Goal: Use online tool/utility: Utilize a website feature to perform a specific function

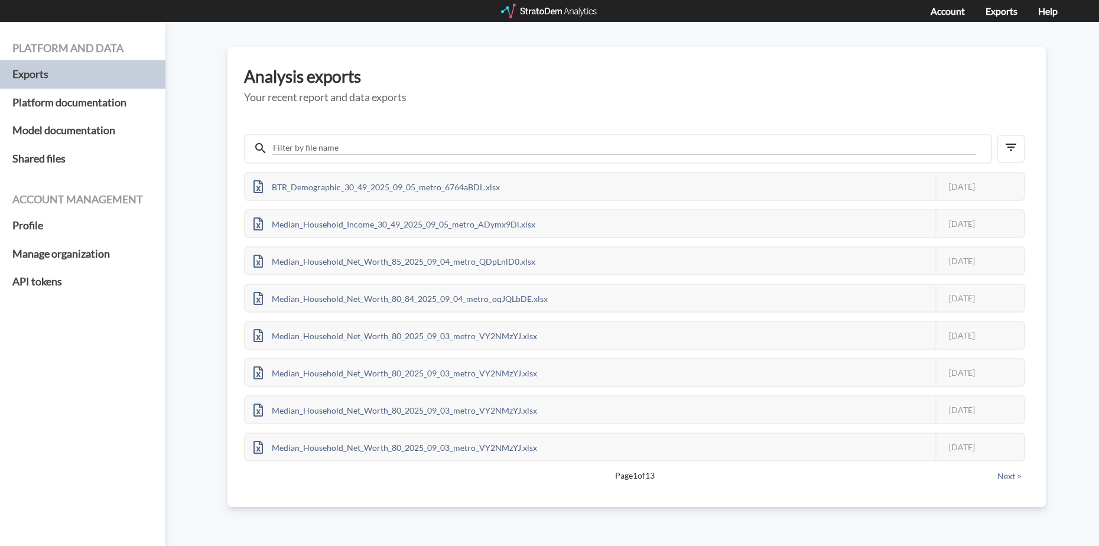
click at [520, 7] on div at bounding box center [549, 11] width 97 height 15
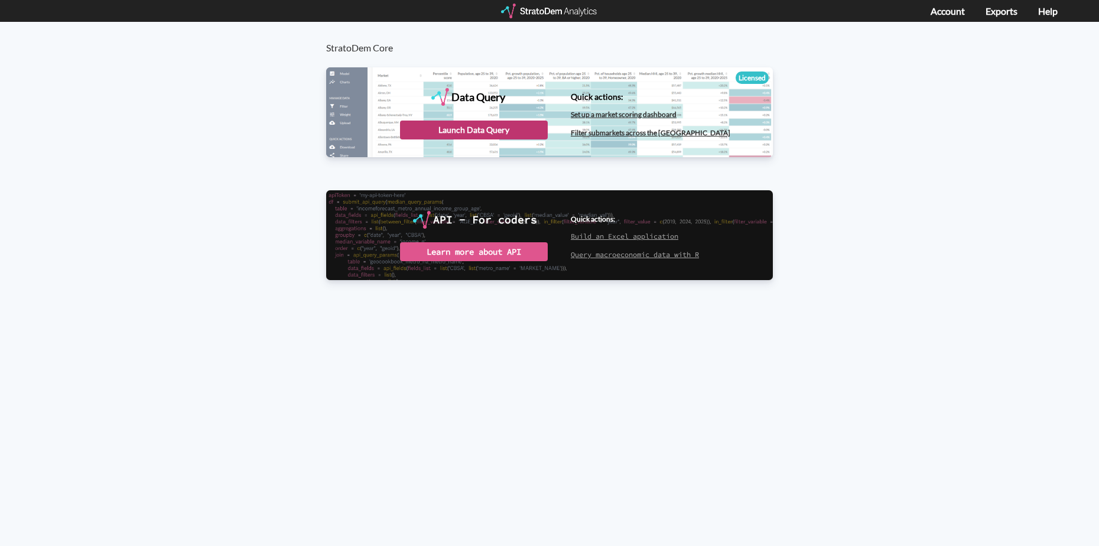
click at [468, 132] on div "Launch Data Query" at bounding box center [474, 130] width 148 height 19
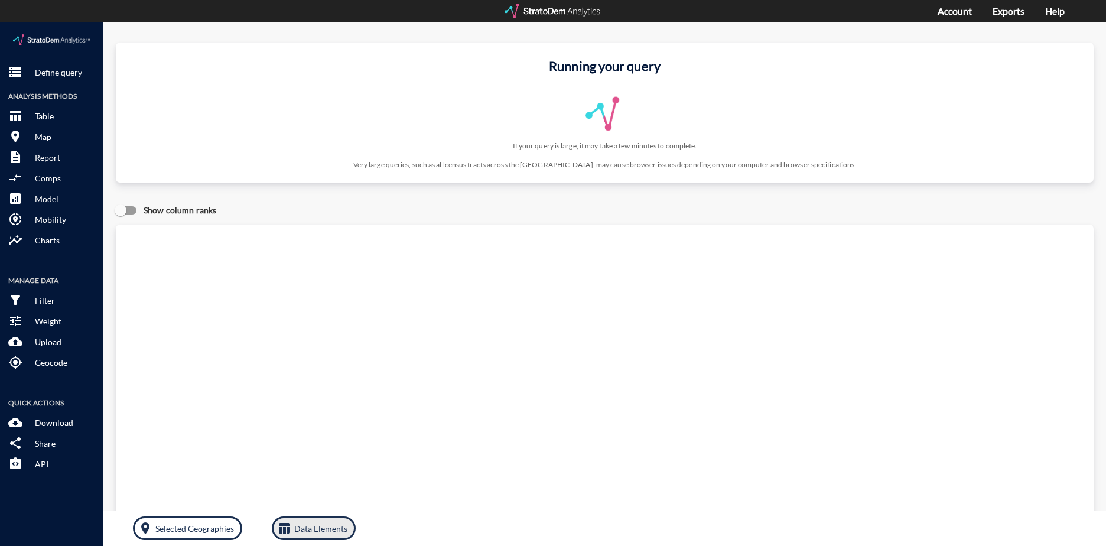
click p "Data Elements"
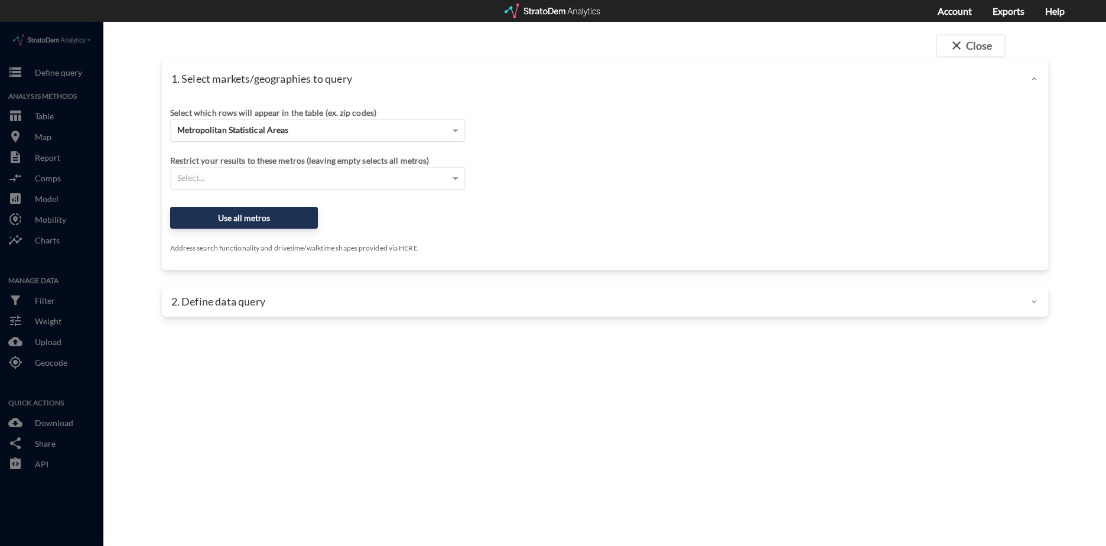
click span "Metropolitan Statistical Areas"
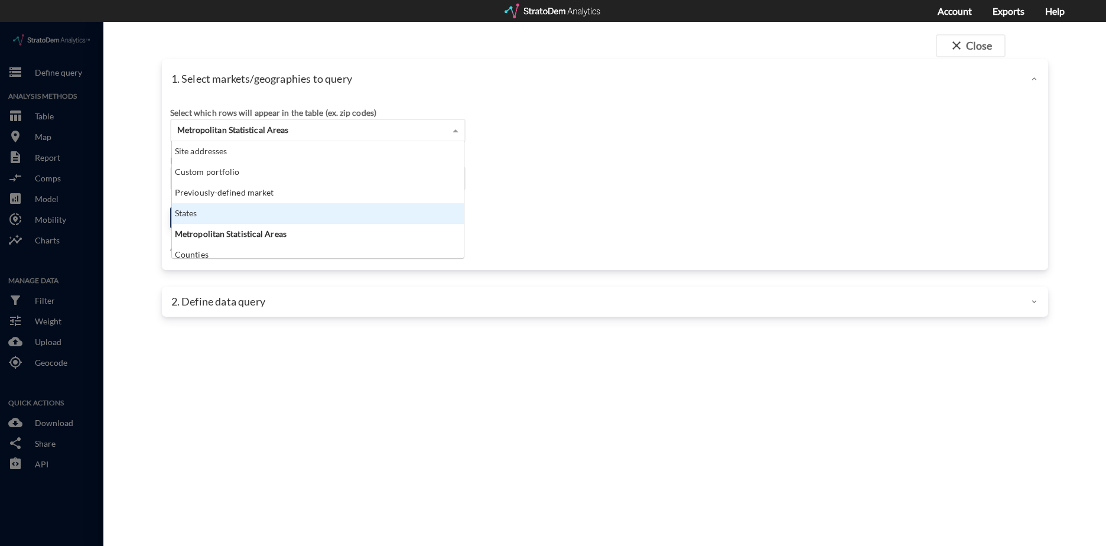
scroll to position [47, 0]
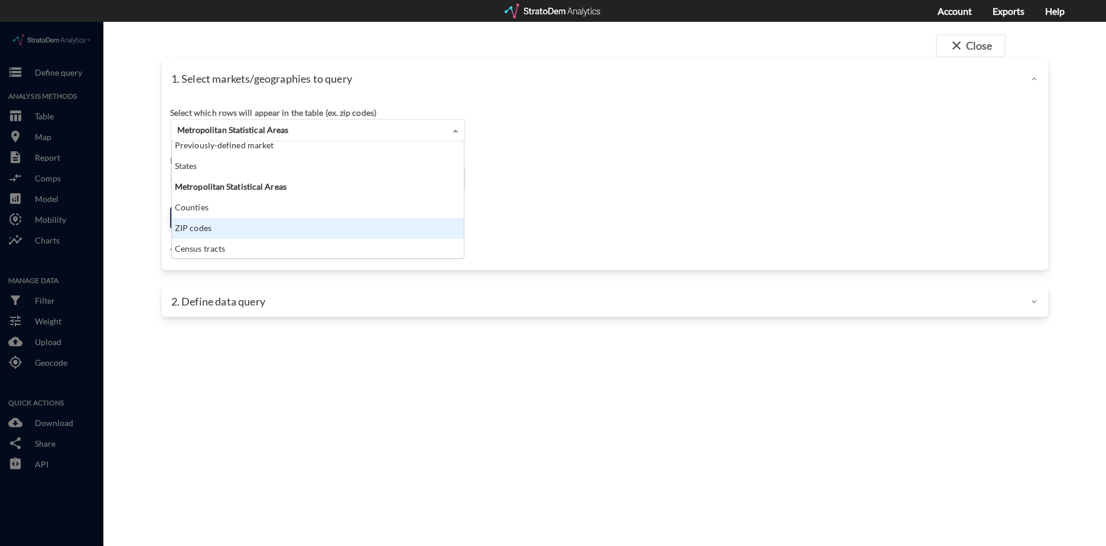
click div "ZIP codes"
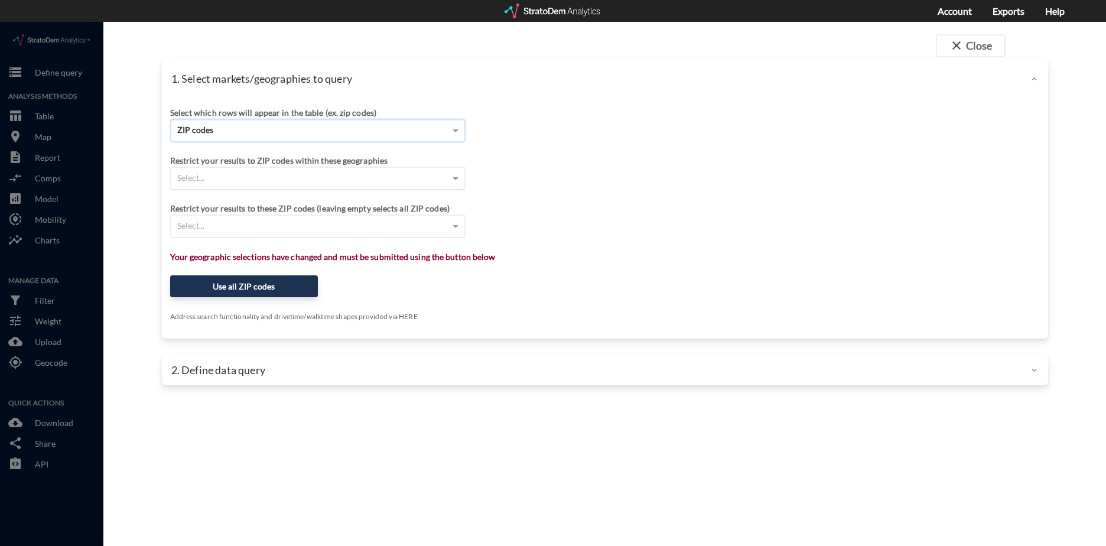
click div "Select..."
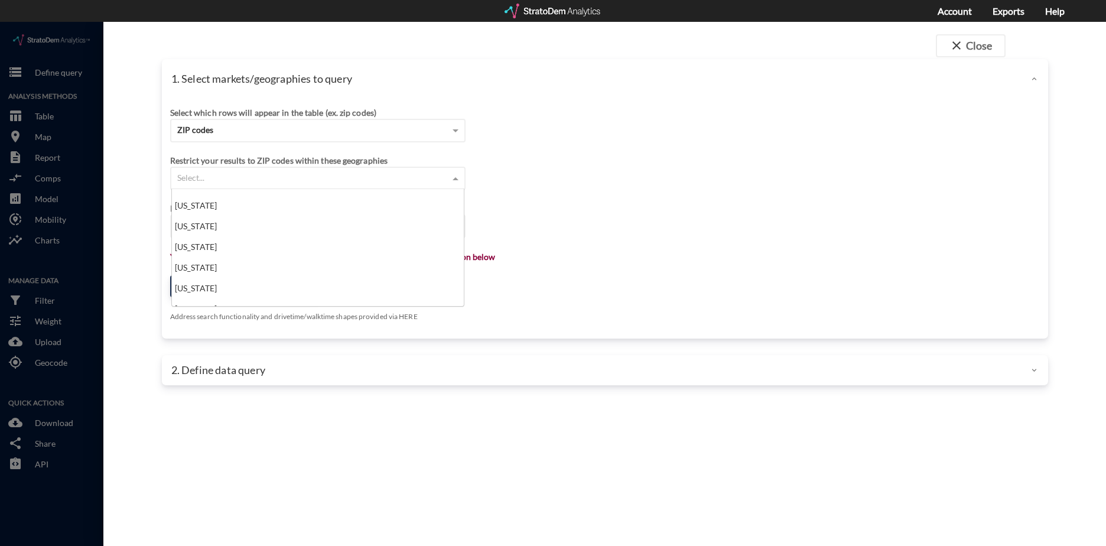
scroll to position [532, 0]
click div "New Jersey"
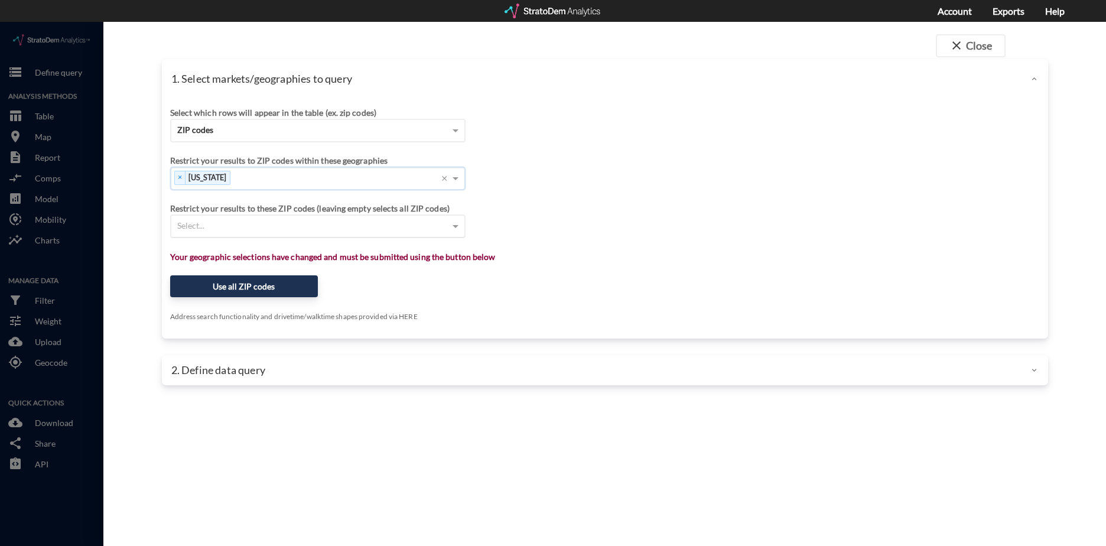
click div "Select..."
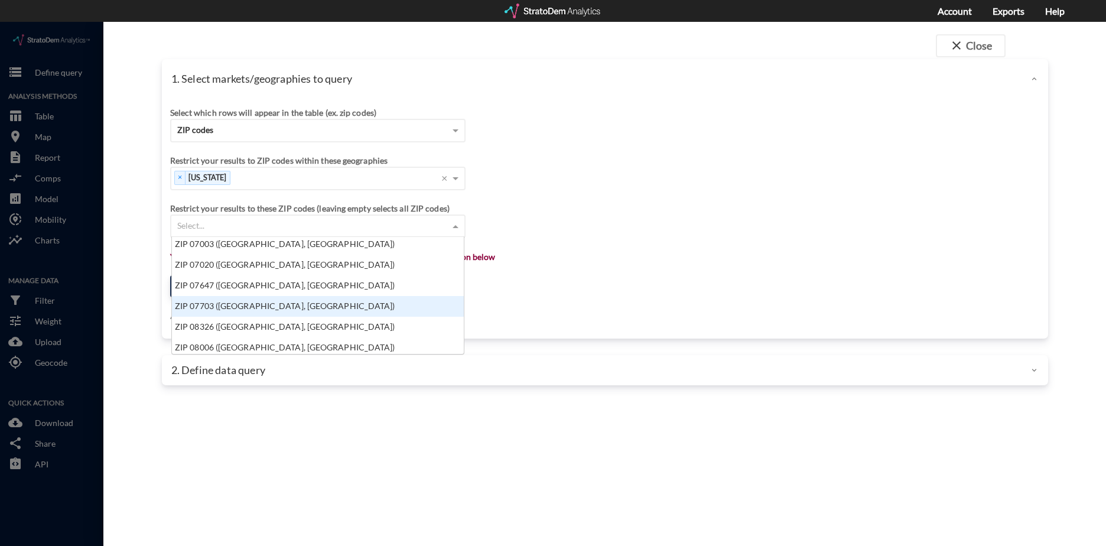
scroll to position [295, 0]
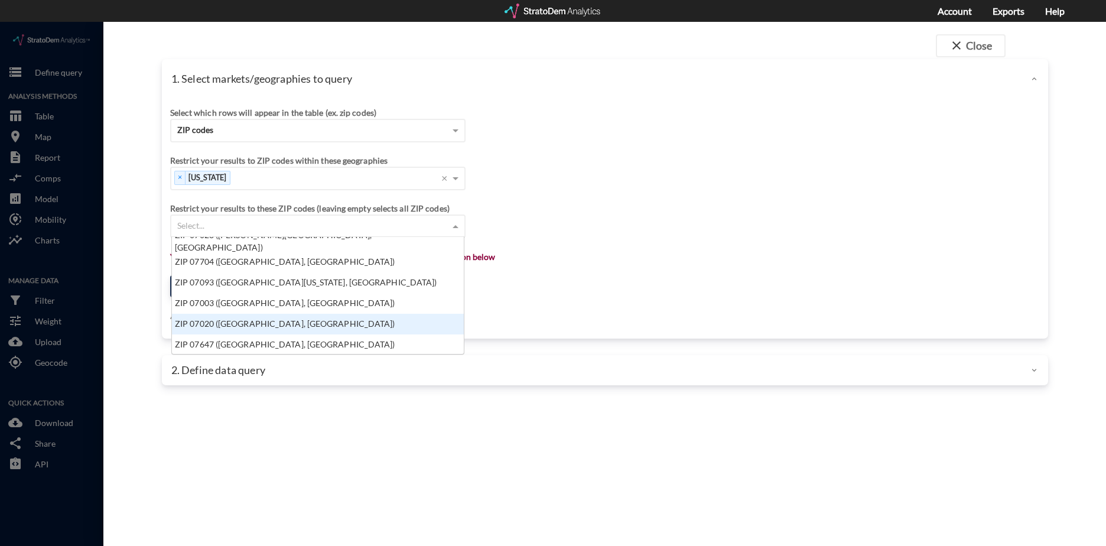
click div "ZIP 07020 (Edgewater, NJ)"
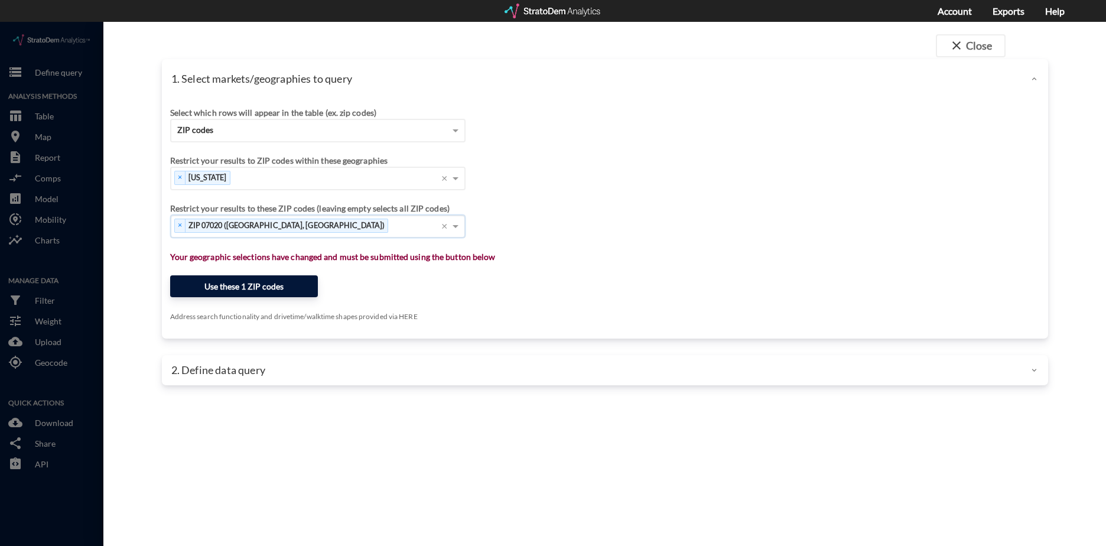
click button "Use these 1 ZIP codes"
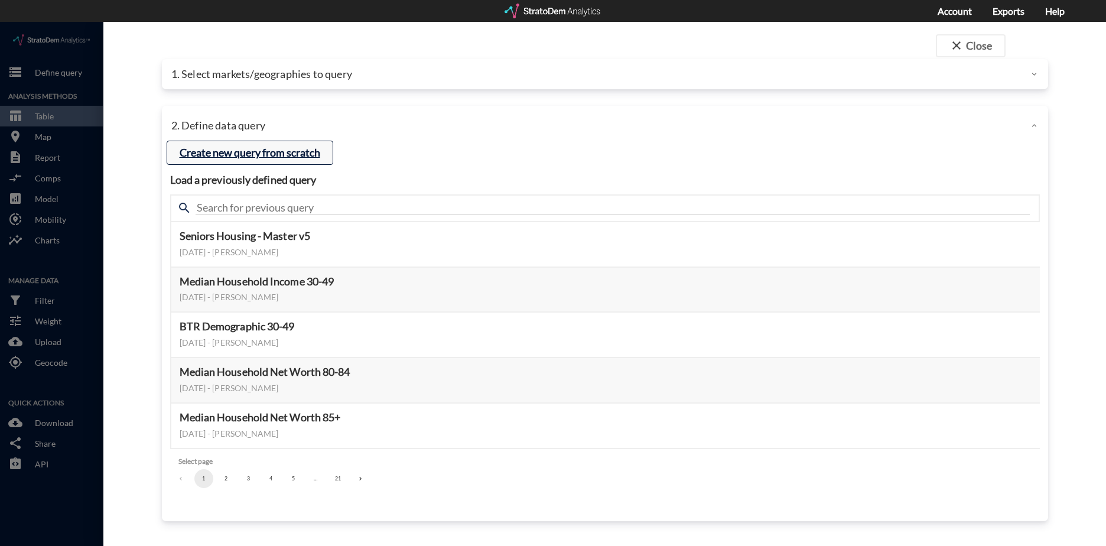
click button "Create new query from scratch"
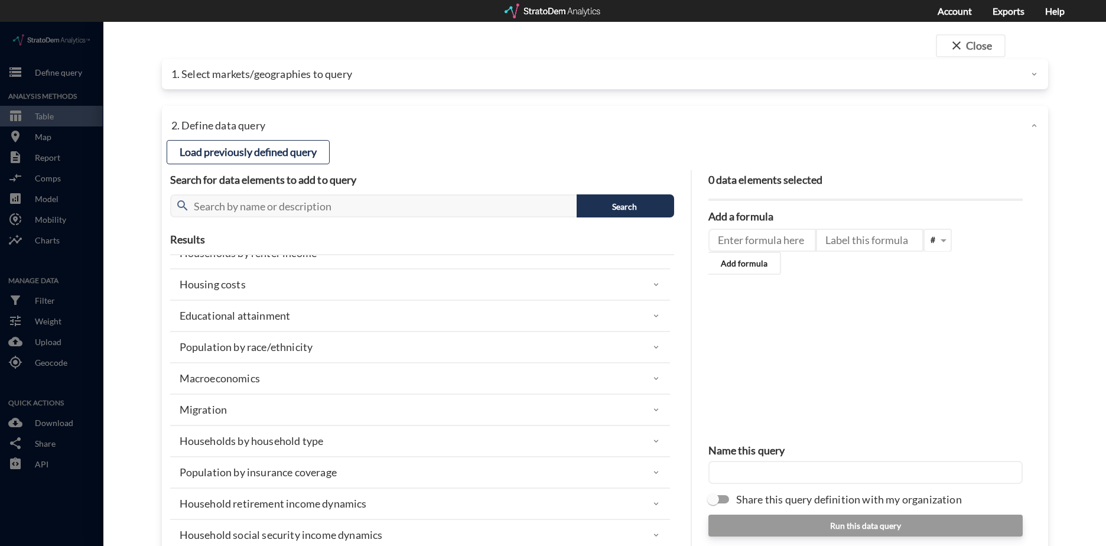
scroll to position [261, 0]
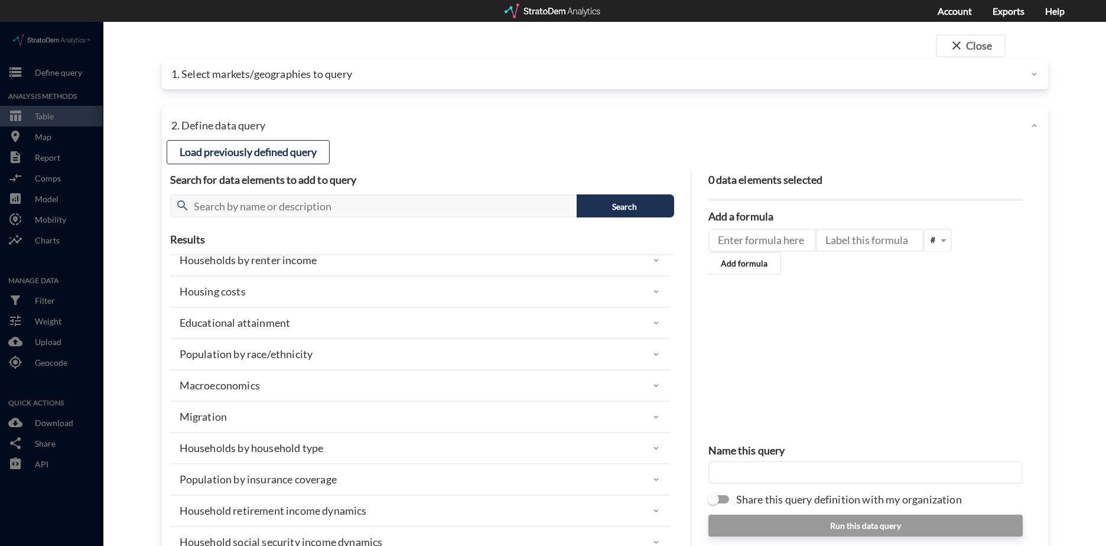
click div "Macroeconomics"
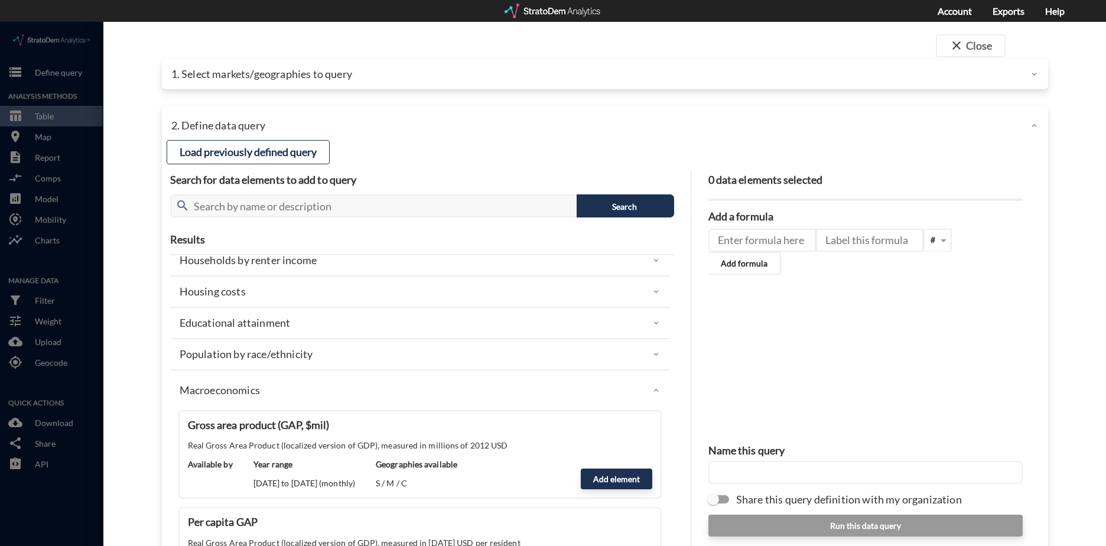
click div "Macroeconomics"
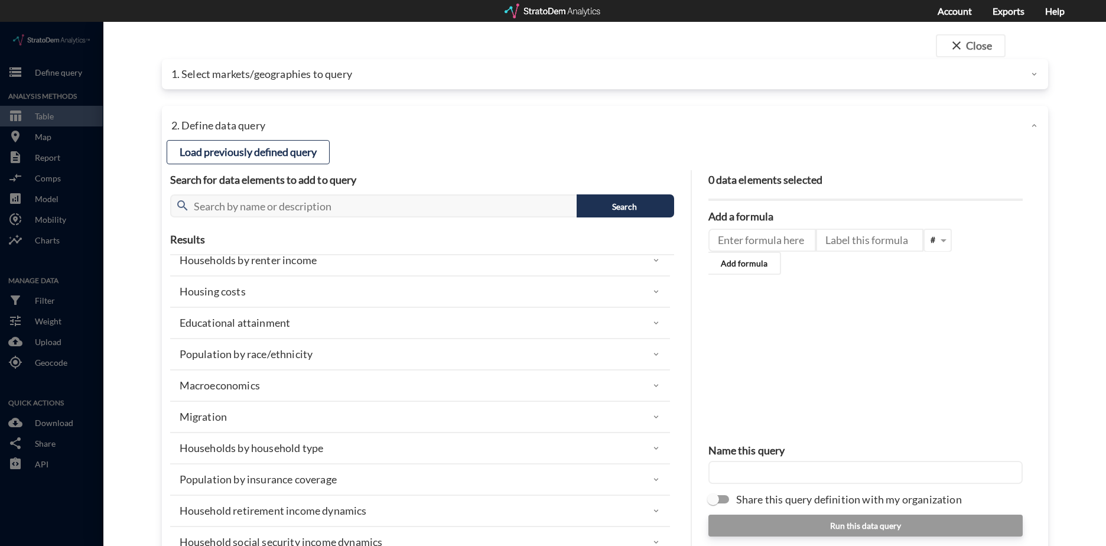
click div "Educational attainment"
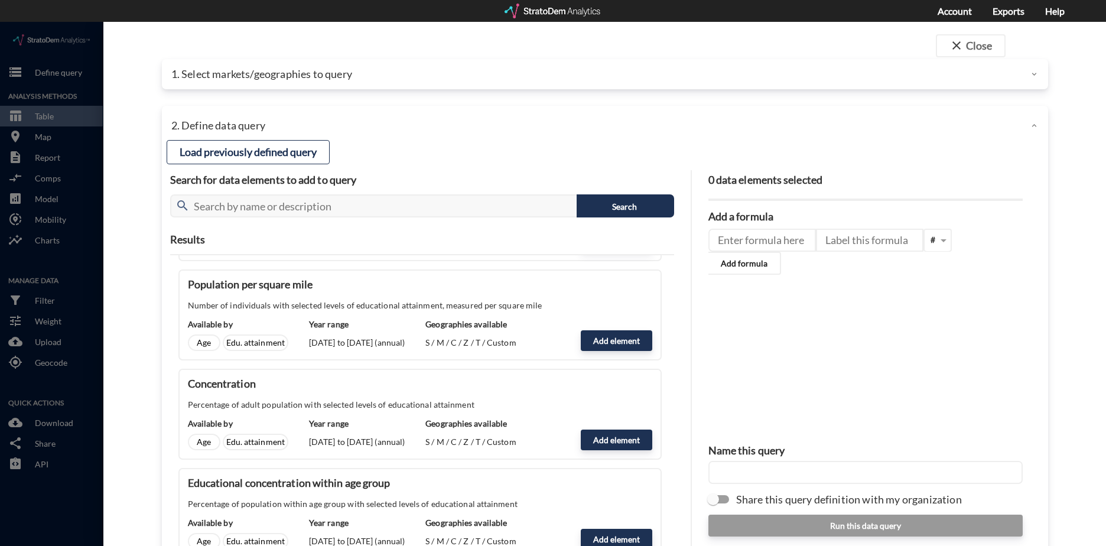
scroll to position [556, 0]
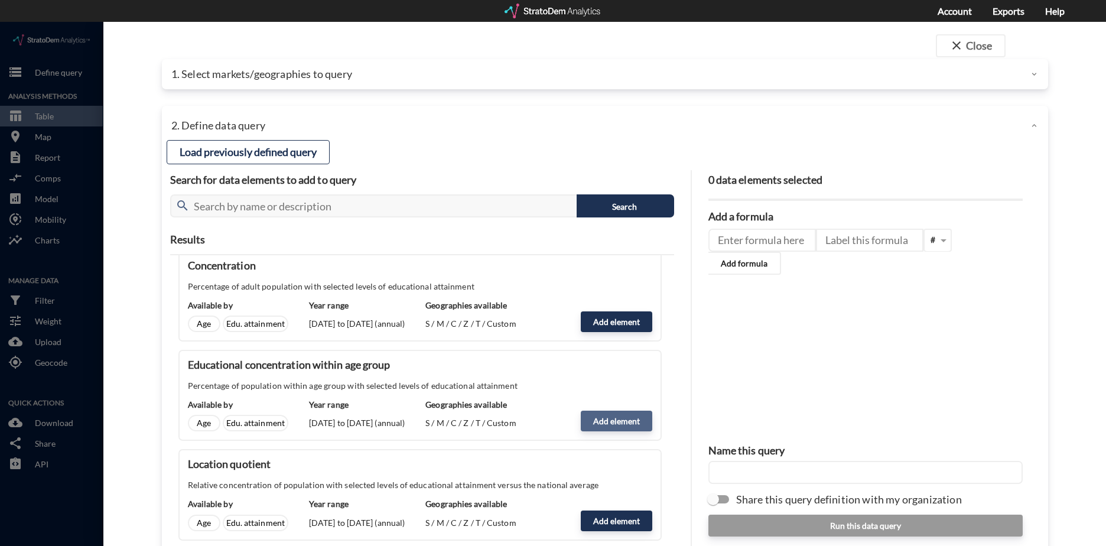
click button "Add element"
type input "EDUCATIONAL_ATTAINMENT_GRAD"
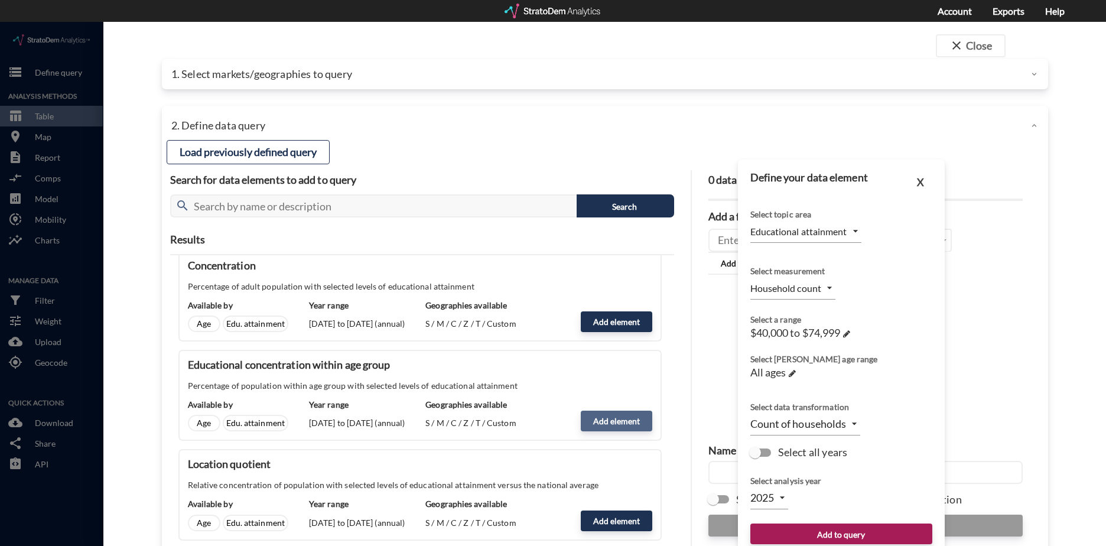
type input "CONCENTRATION"
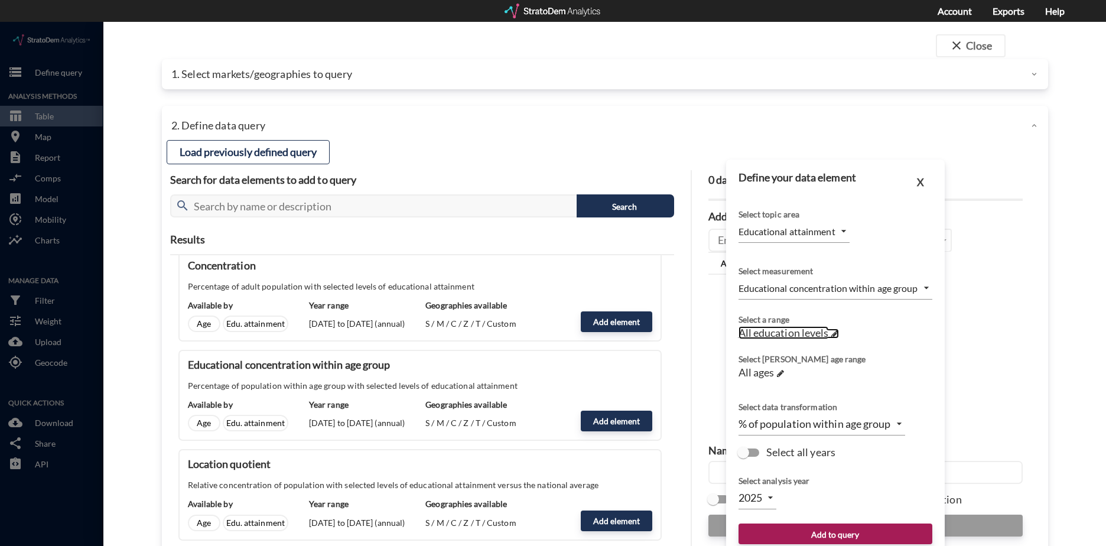
click span "All education levels"
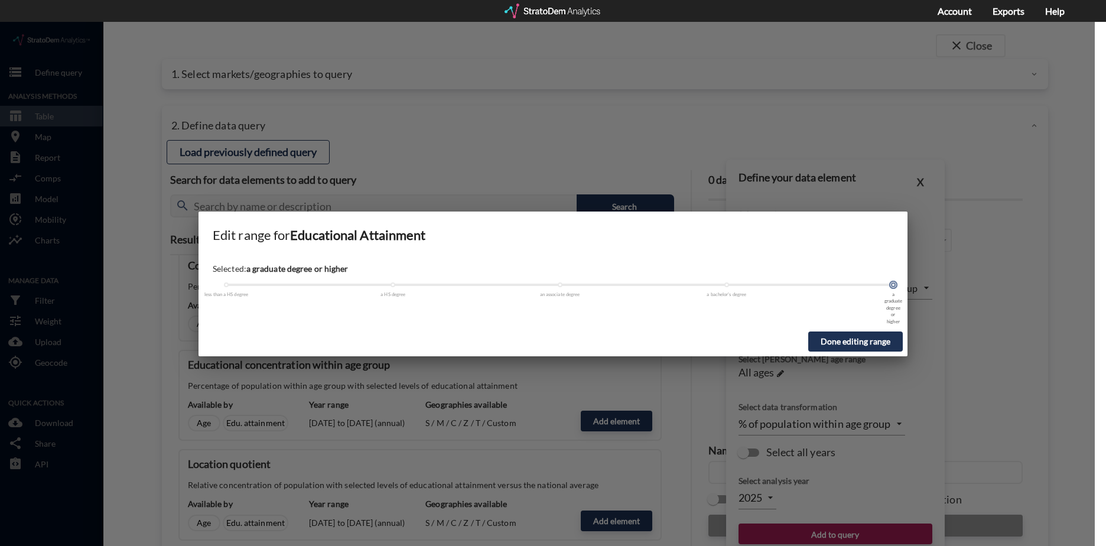
drag, startPoint x: 226, startPoint y: 264, endPoint x: 890, endPoint y: 256, distance: 664.1
click div "Selected: a graduate degree or higher less than a HS degree a HS degree an asso…"
click button "Done editing range"
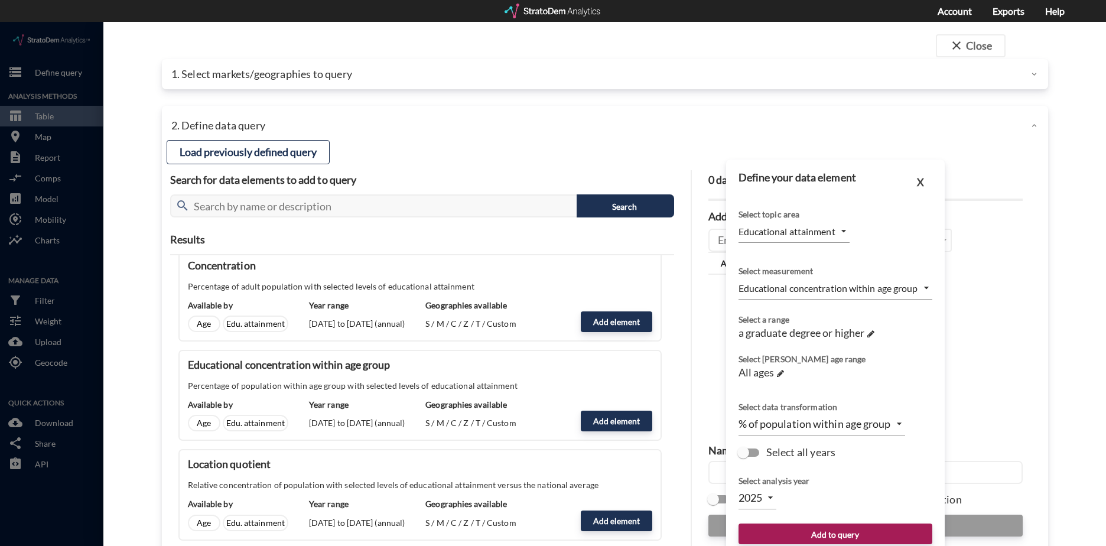
click input "Select all years"
checkbox input "true"
type input "TIME_SERIES_DL"
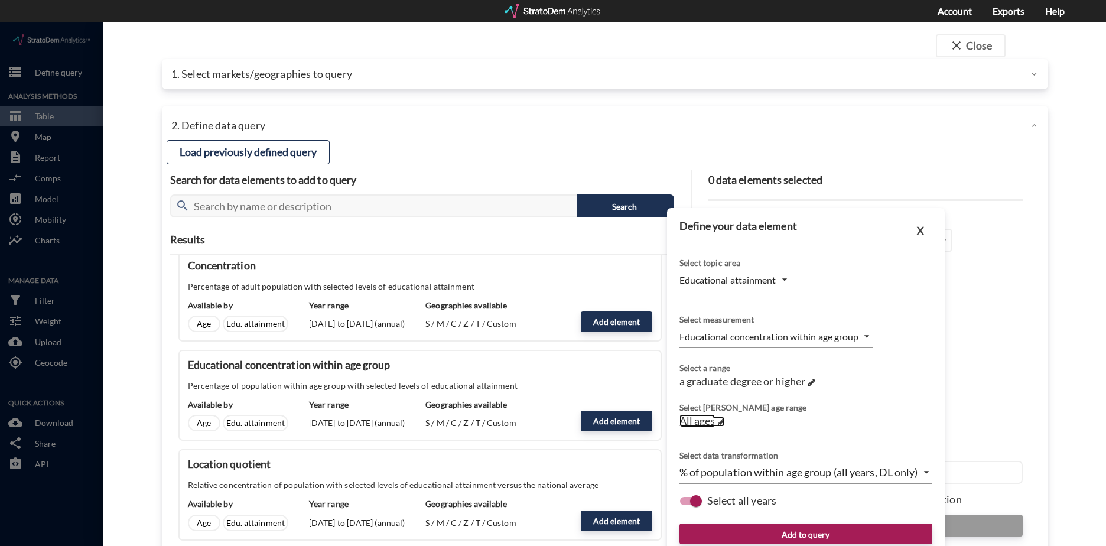
click span "All ages"
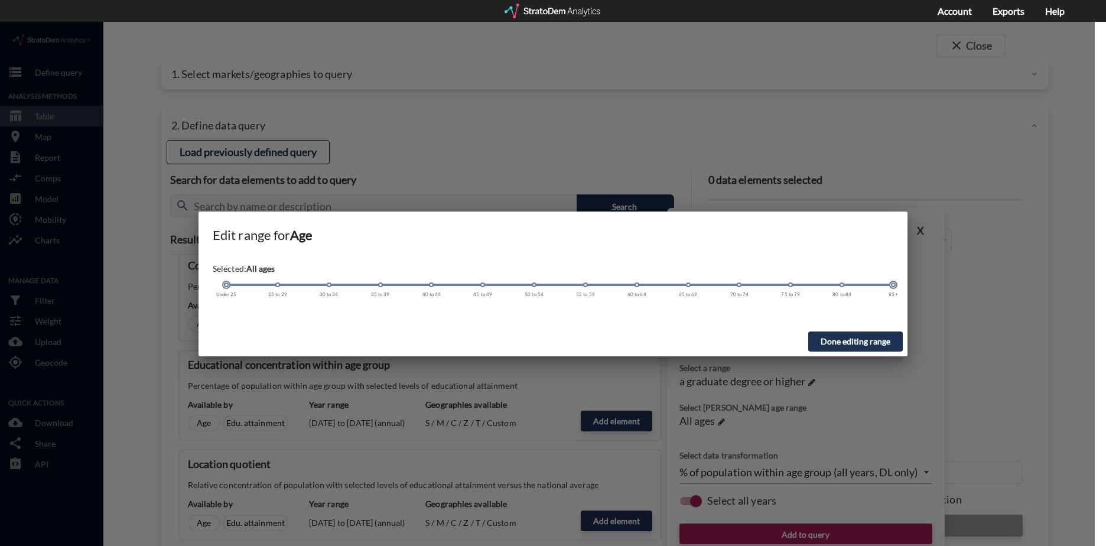
drag, startPoint x: 224, startPoint y: 264, endPoint x: 203, endPoint y: 283, distance: 28.0
click div "Selected: All ages Under 25 25 to 29 30 to 34 35 to 39 40 to 44 45 to 49 50 to …"
drag, startPoint x: 894, startPoint y: 263, endPoint x: 444, endPoint y: 294, distance: 450.6
click div "Selected: 44 years or younger Under 25 25 to 29 30 to 34 35 to 39 40 to 44 45 t…"
click button "Done editing range"
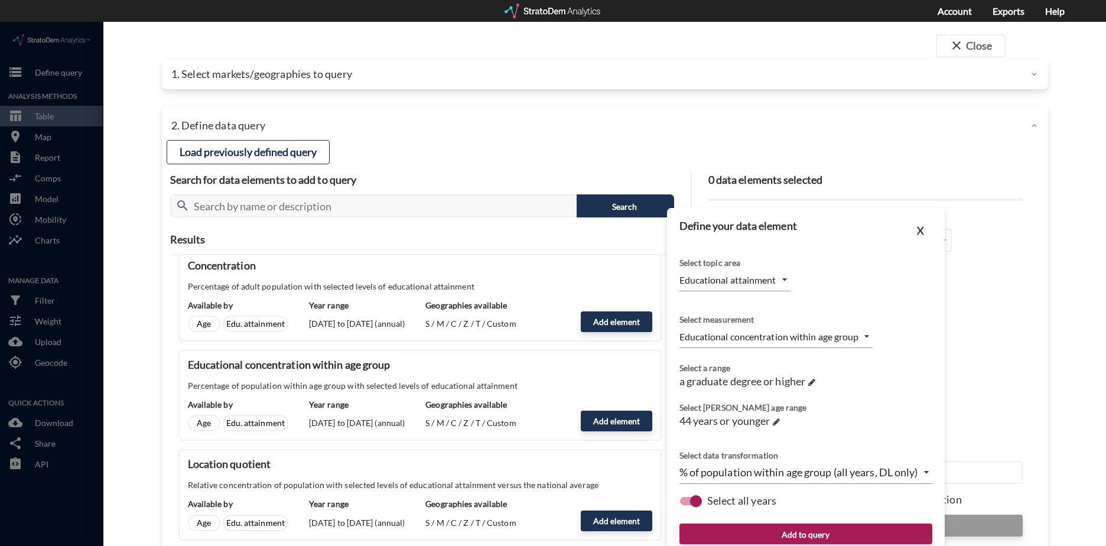
scroll to position [40, 0]
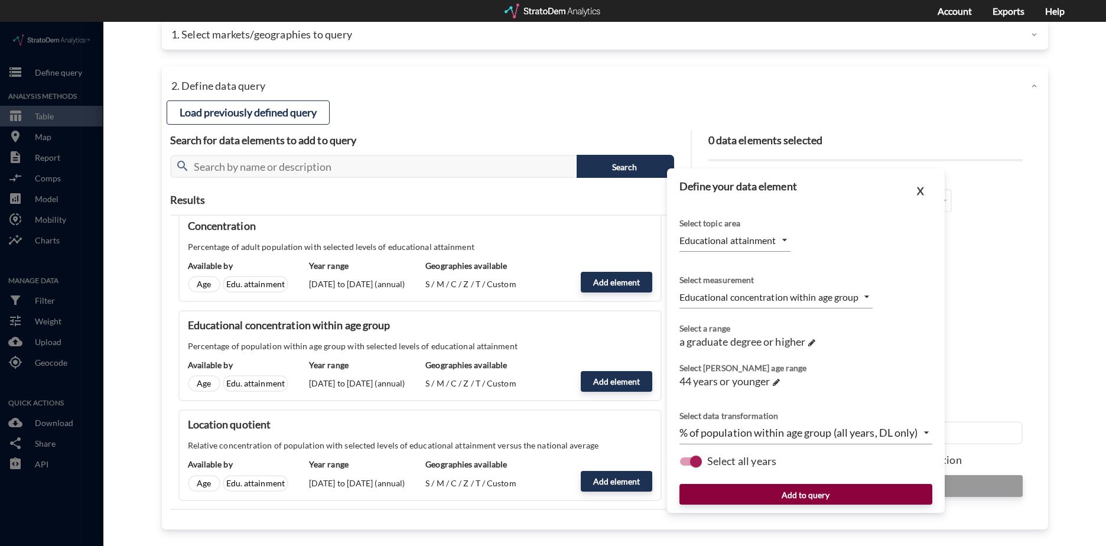
click button "Add to query"
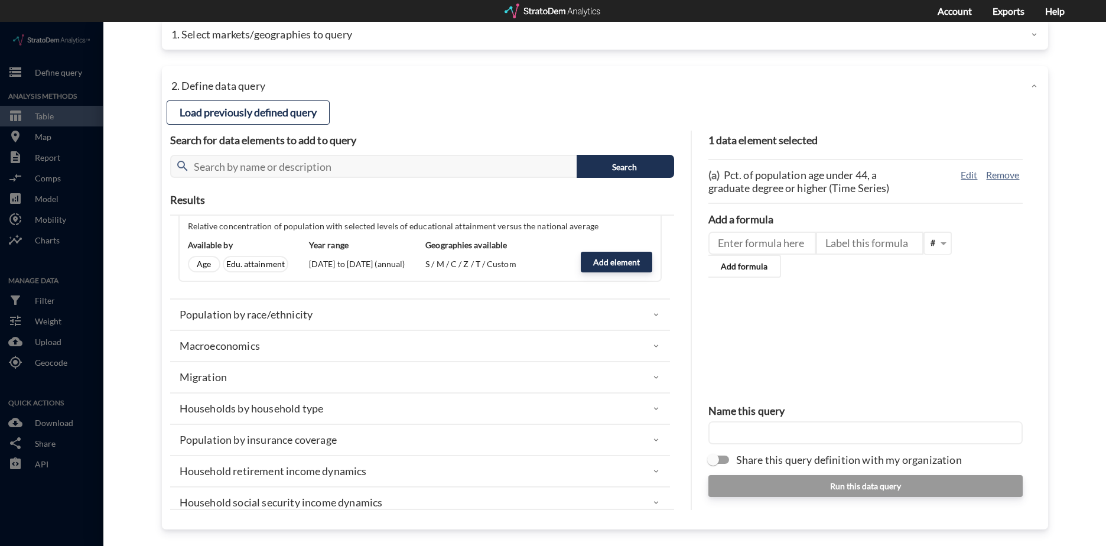
scroll to position [716, 0]
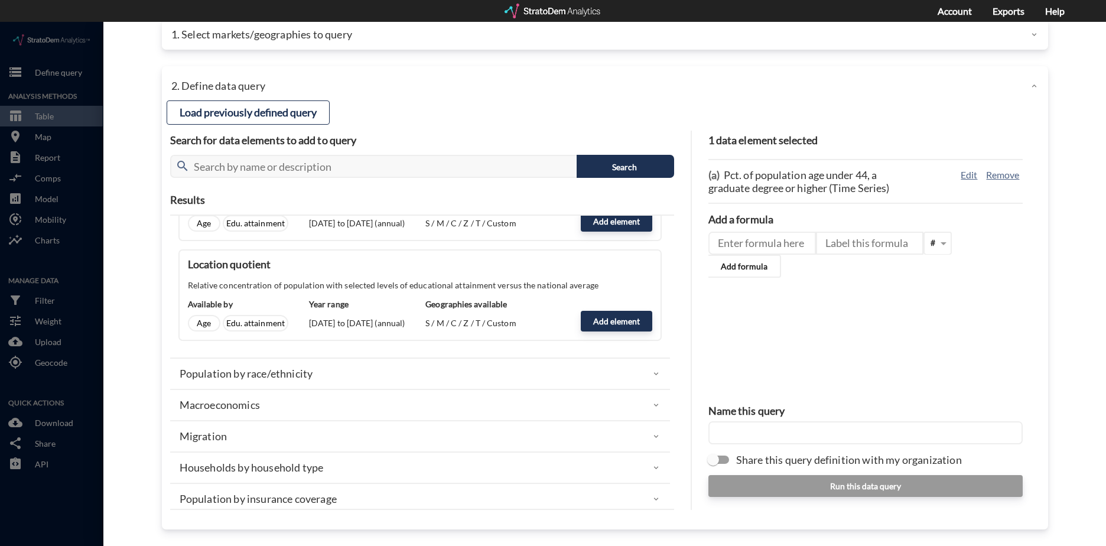
click div "Macroeconomics"
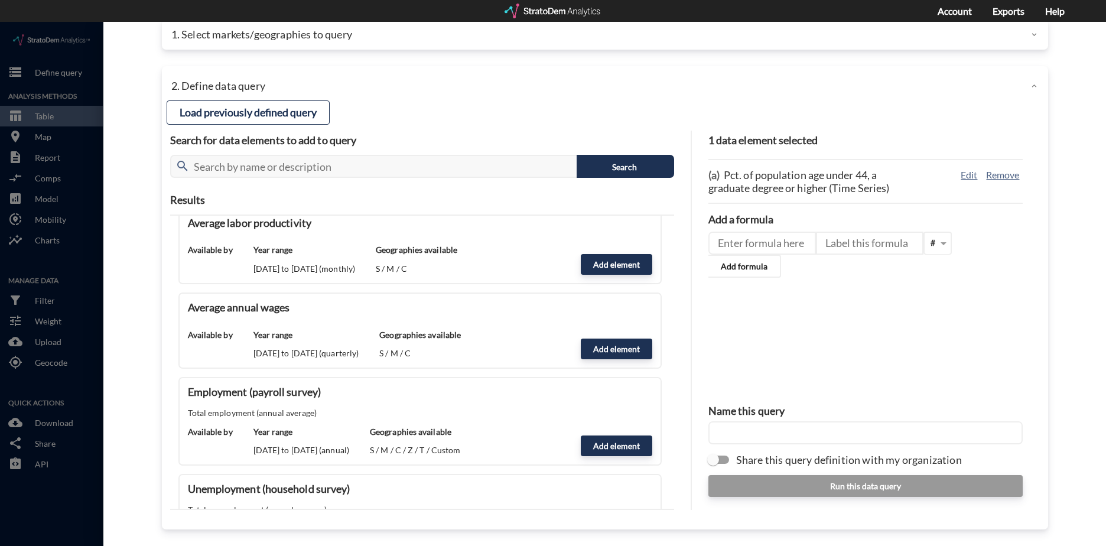
scroll to position [1482, 0]
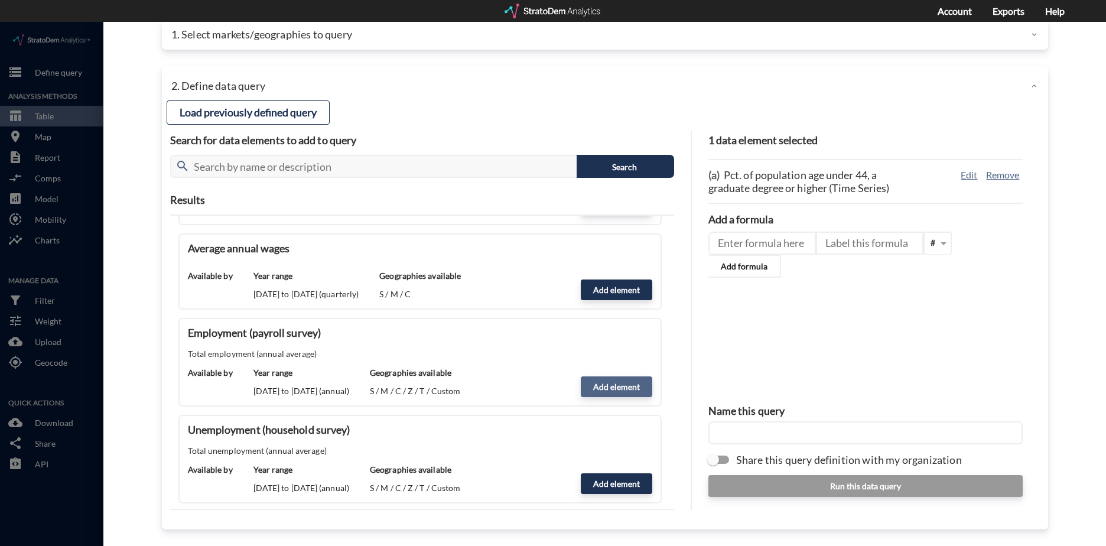
click button "Add element"
type input "MACROECONOMICS"
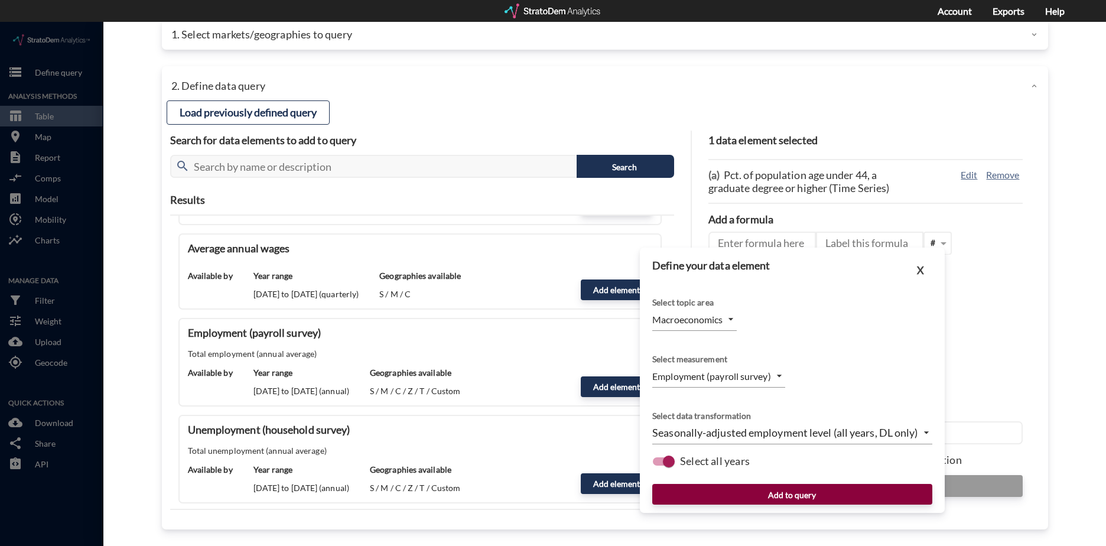
click button "Add to query"
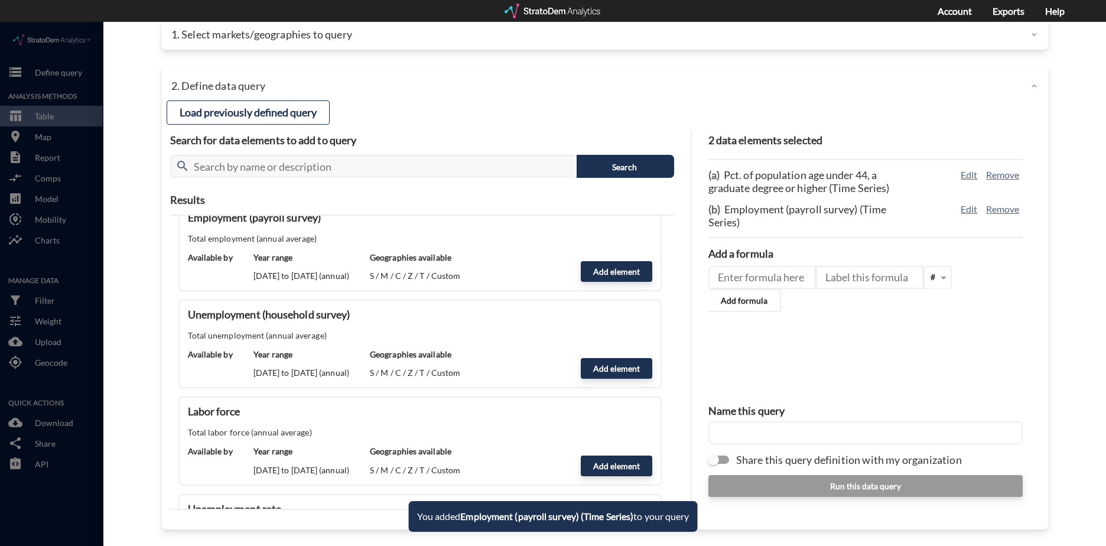
scroll to position [1600, 0]
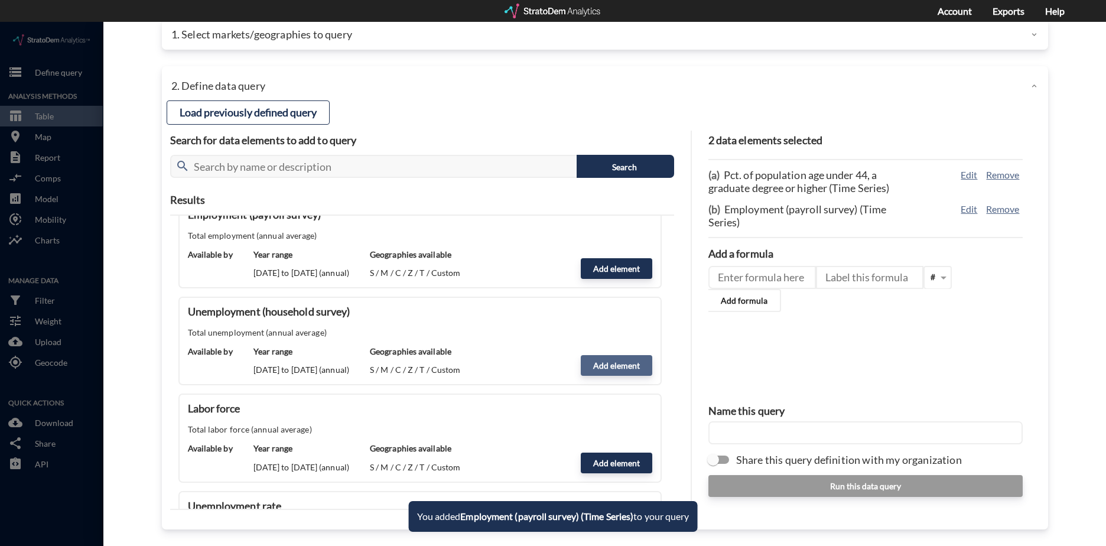
click button "Add element"
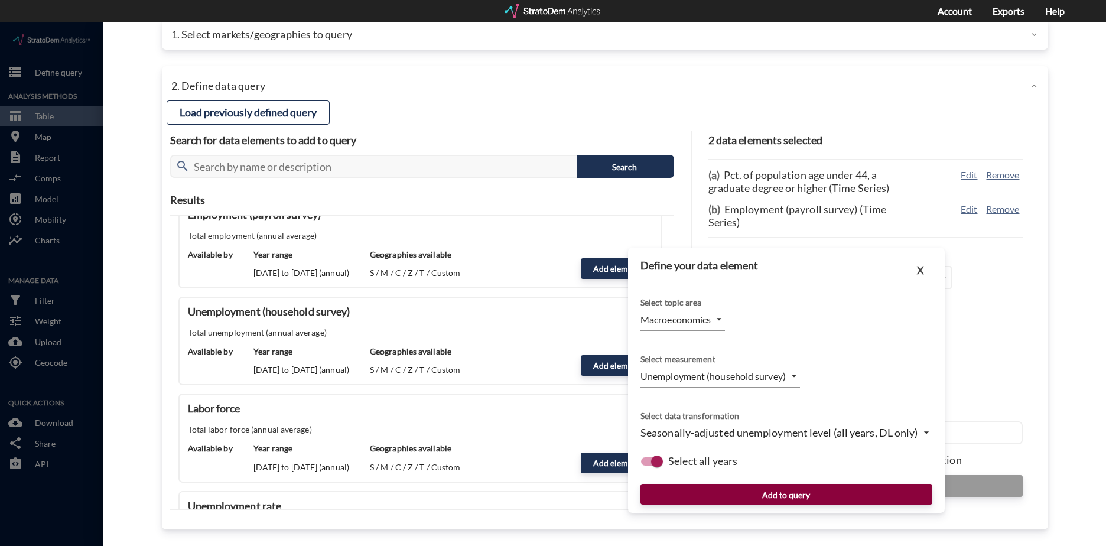
click button "Add to query"
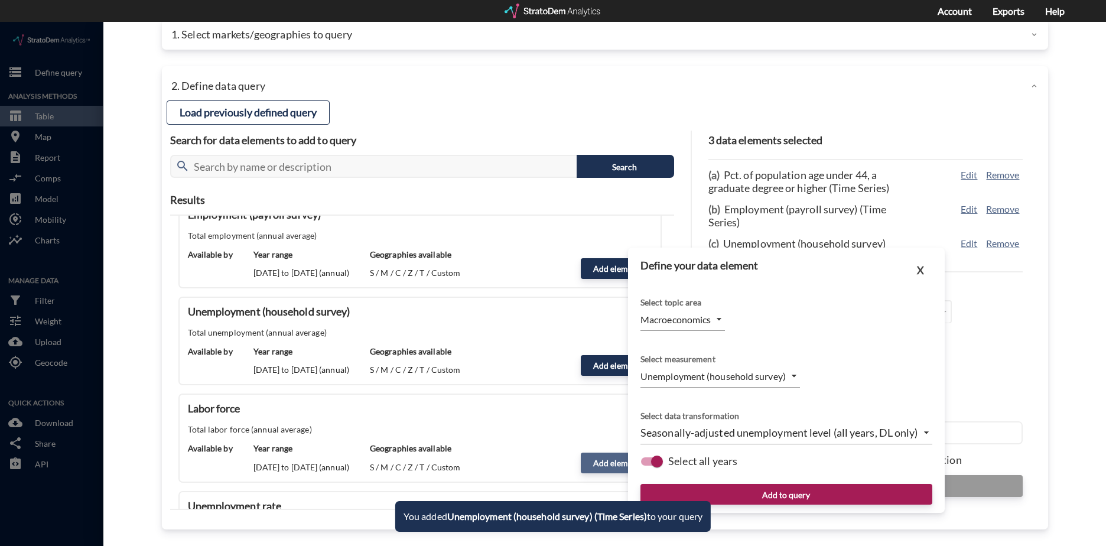
click button "Add element"
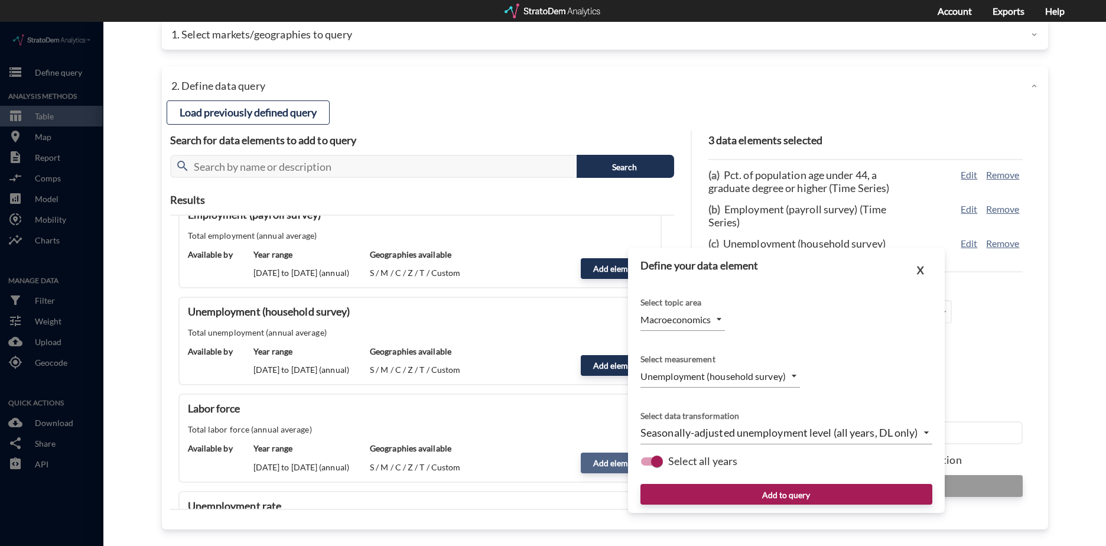
type input "LABOR_FORCE"
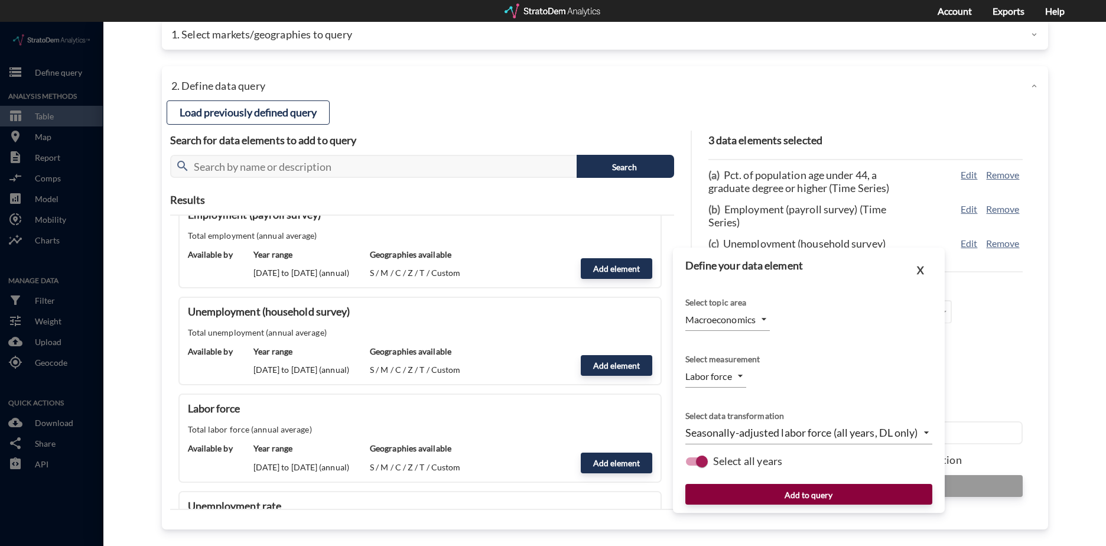
click button "Add to query"
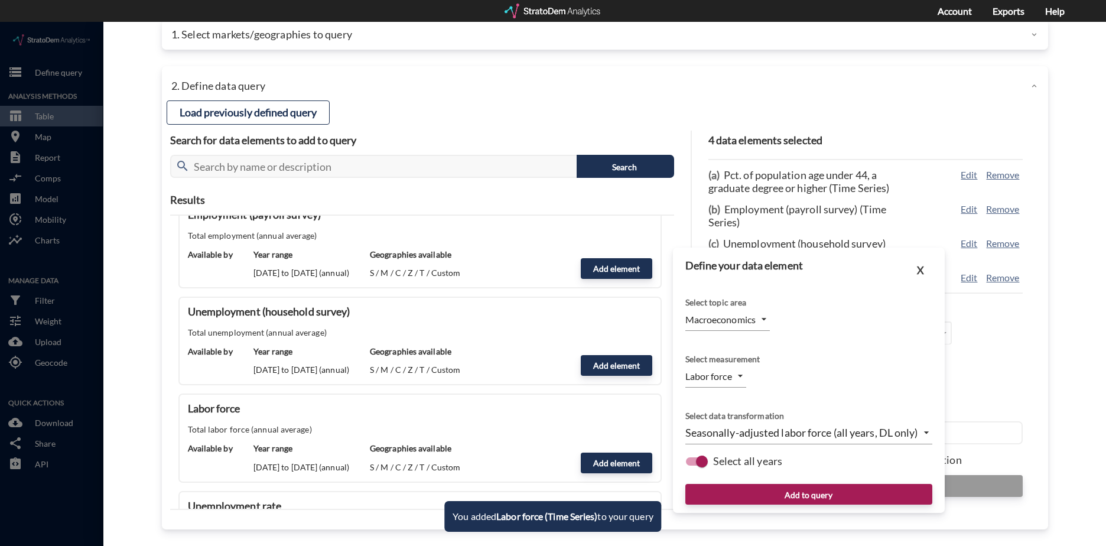
click div "4 data elements selected (a) Pct. of population age under 44, a graduate degree…"
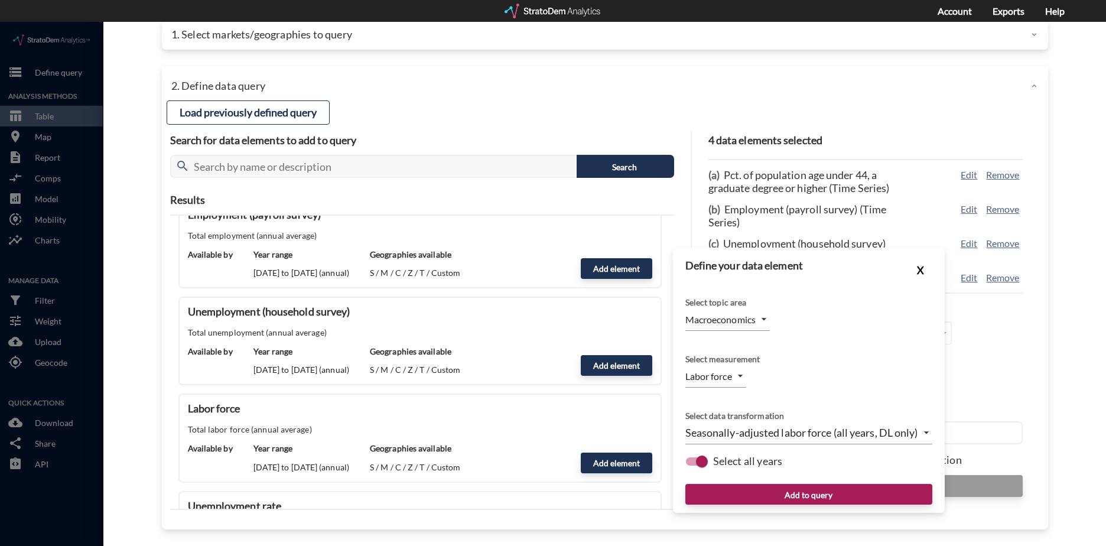
click button "X"
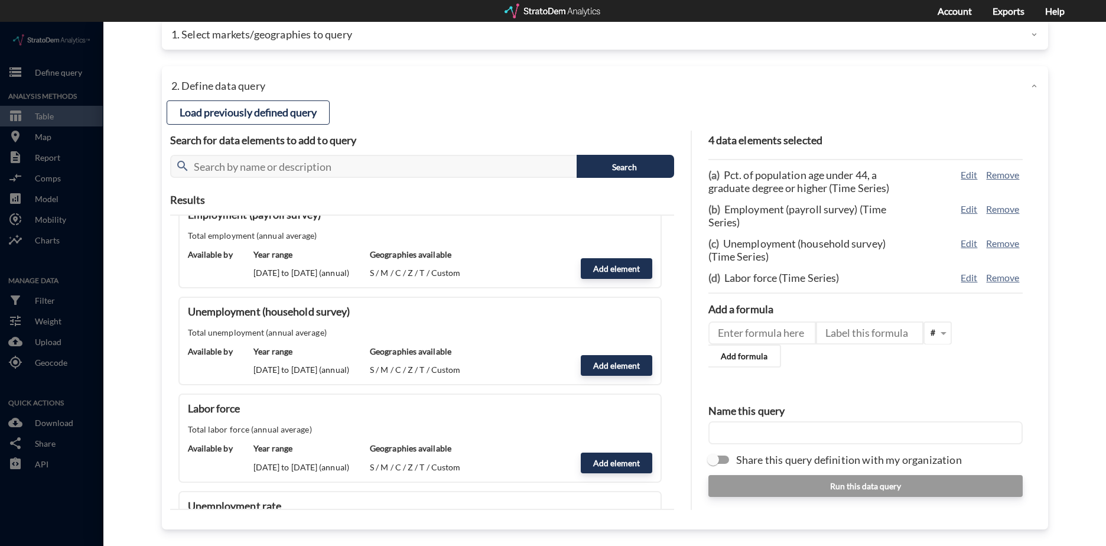
click input "text"
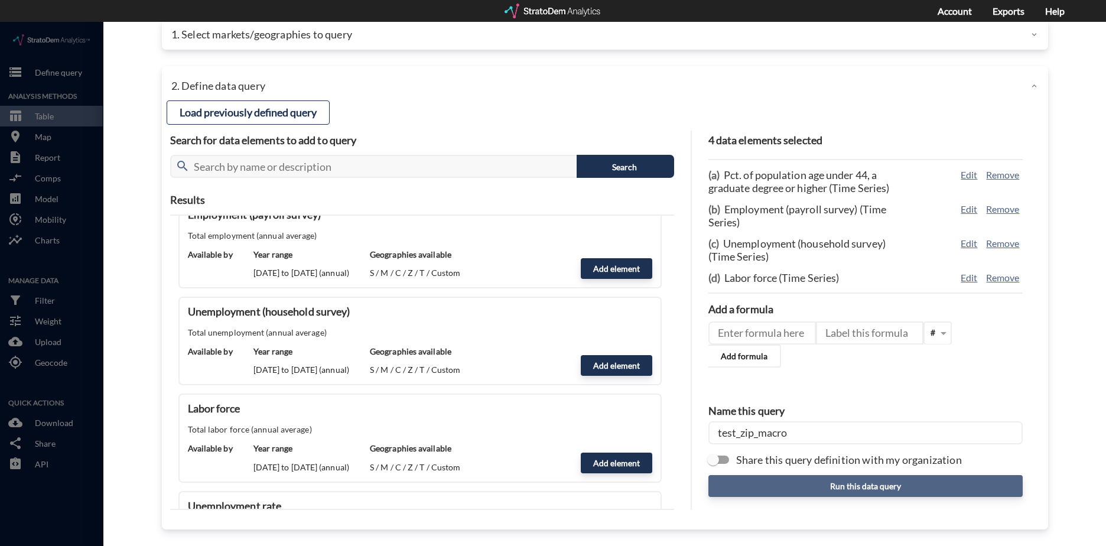
type input "test_zip_macro"
click button "Run this data query"
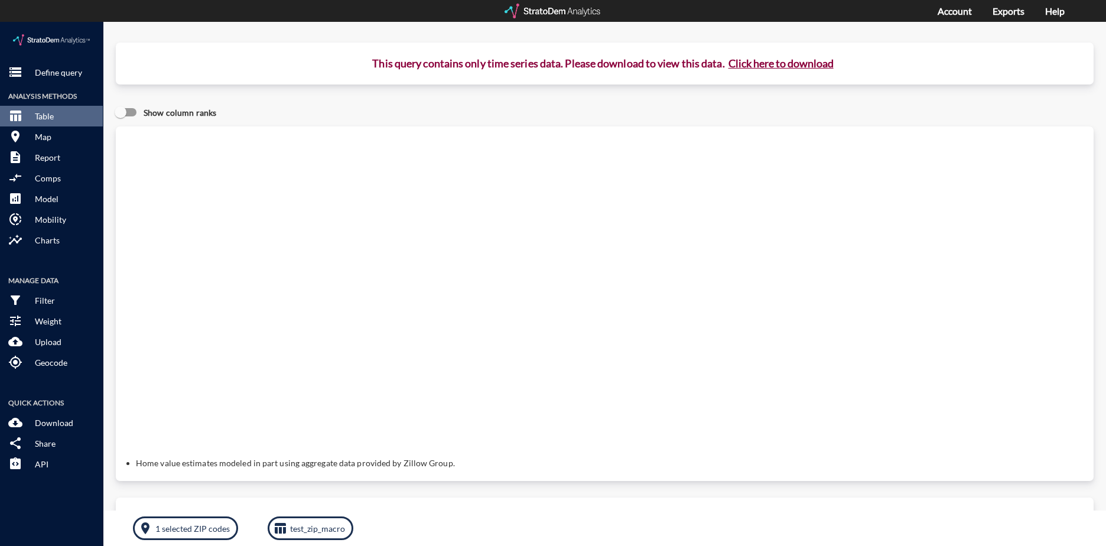
click button "Click here to download"
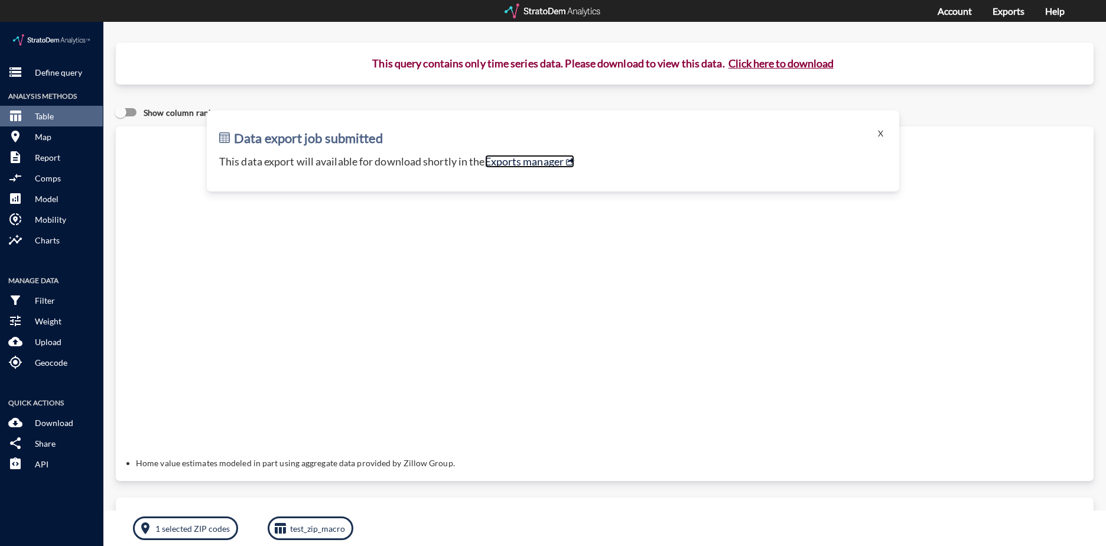
click link "Exports manager"
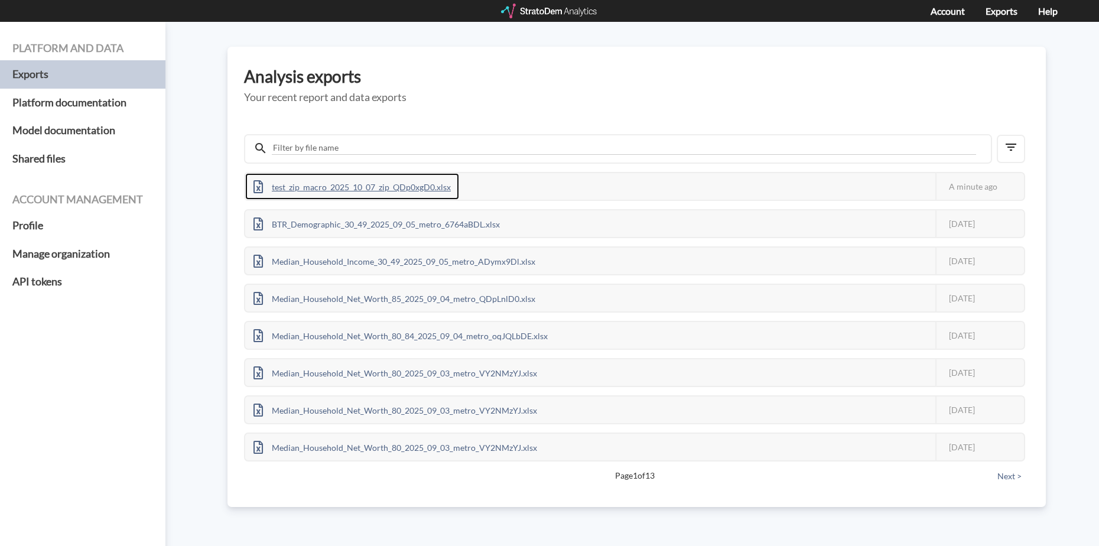
click at [396, 187] on div "test_zip_macro_2025_10_07_zip_QDp0xgD0.xlsx" at bounding box center [352, 186] width 214 height 27
